Goal: Task Accomplishment & Management: Manage account settings

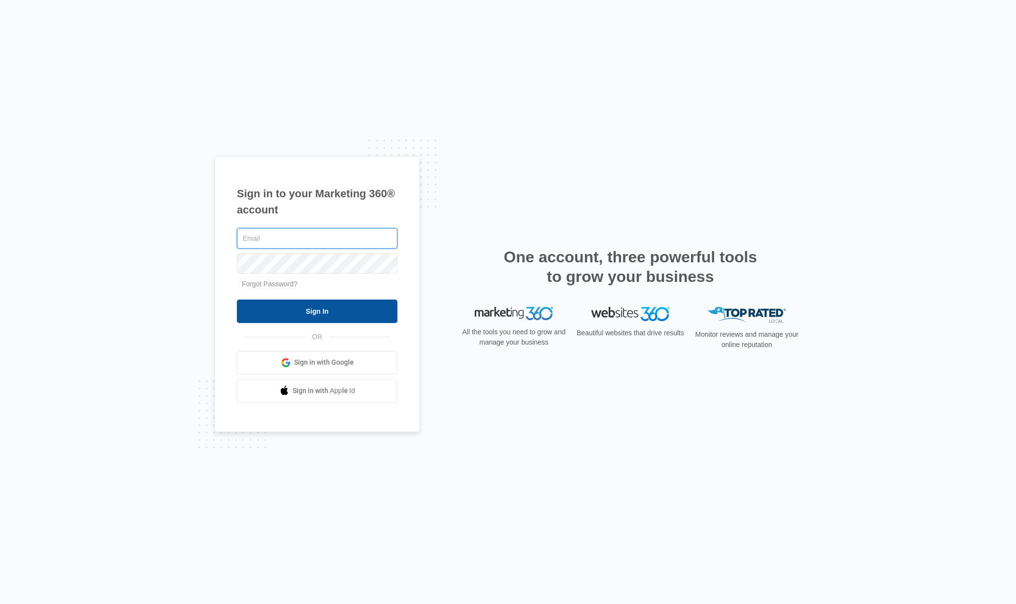
type input "[EMAIL_ADDRESS][DOMAIN_NAME]"
click at [313, 312] on input "Sign In" at bounding box center [317, 311] width 161 height 23
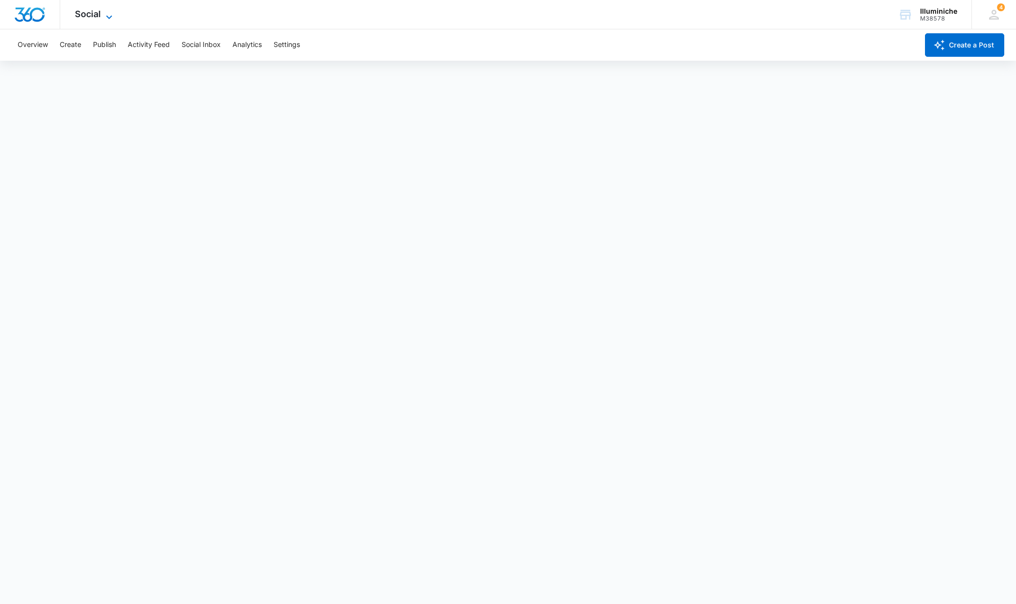
click at [97, 14] on span "Social" at bounding box center [88, 14] width 26 height 10
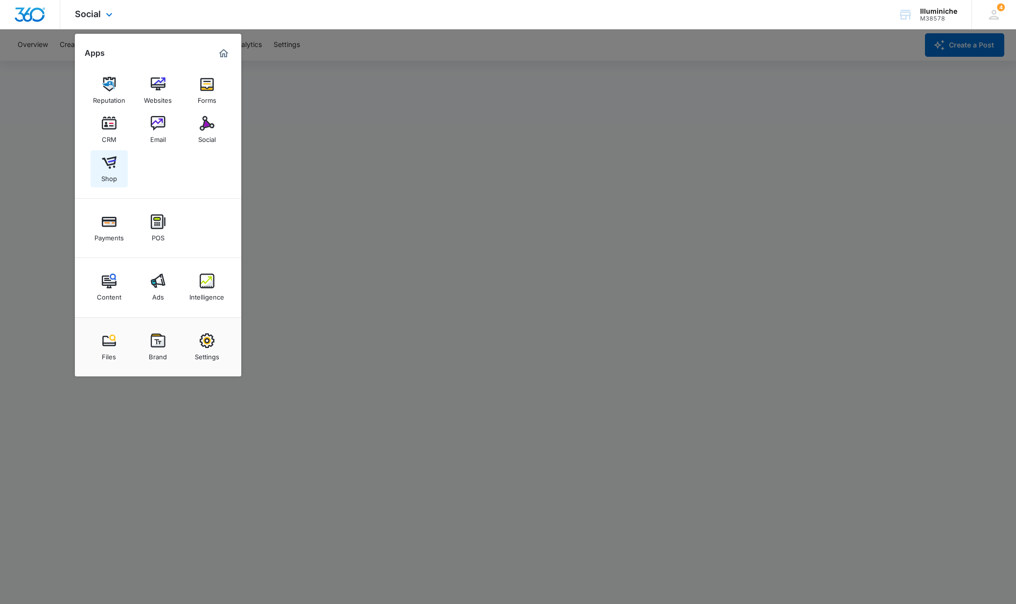
click at [112, 162] on img at bounding box center [109, 162] width 15 height 15
